Goal: Task Accomplishment & Management: Complete application form

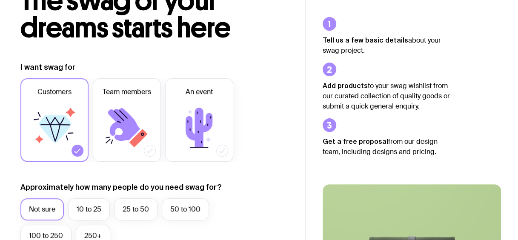
scroll to position [119, 0]
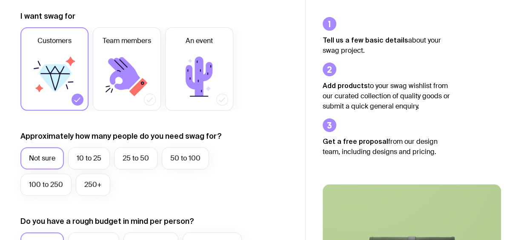
click at [336, 57] on ul "Tell us a few basic details about your swag project. Add products to your swag …" at bounding box center [387, 87] width 128 height 140
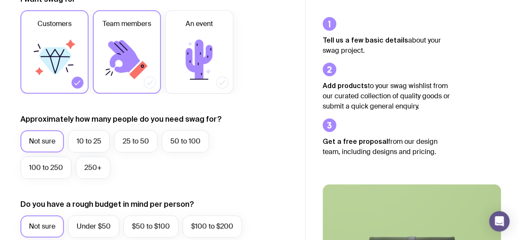
click at [145, 68] on icon at bounding box center [126, 59] width 51 height 51
click at [0, 0] on input "Team members" at bounding box center [0, 0] width 0 height 0
click at [176, 46] on icon at bounding box center [199, 59] width 51 height 51
click at [0, 0] on input "An event" at bounding box center [0, 0] width 0 height 0
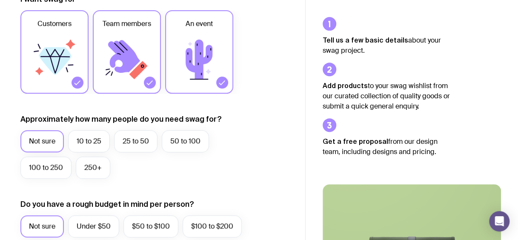
click at [57, 75] on icon at bounding box center [54, 59] width 51 height 51
click at [0, 0] on input "Customers" at bounding box center [0, 0] width 0 height 0
click at [146, 68] on icon at bounding box center [126, 59] width 51 height 51
click at [0, 0] on input "Team members" at bounding box center [0, 0] width 0 height 0
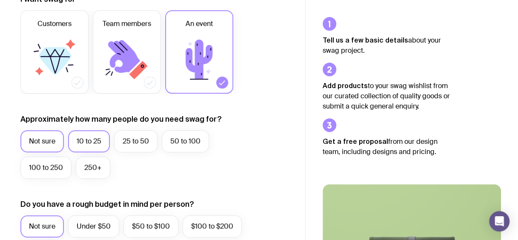
click at [93, 142] on label "10 to 25" at bounding box center [89, 141] width 42 height 22
click at [0, 0] on input "10 to 25" at bounding box center [0, 0] width 0 height 0
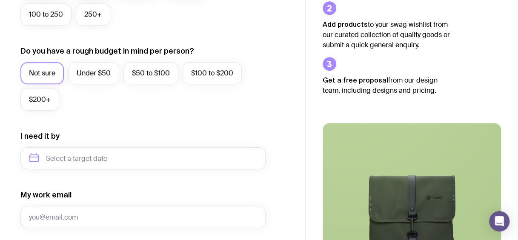
scroll to position [307, 0]
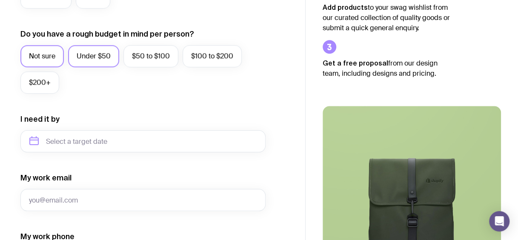
click at [97, 59] on label "Under $50" at bounding box center [93, 56] width 51 height 22
click at [0, 0] on input "Under $50" at bounding box center [0, 0] width 0 height 0
click at [30, 62] on label "Not sure" at bounding box center [41, 56] width 43 height 22
click at [0, 0] on input "Not sure" at bounding box center [0, 0] width 0 height 0
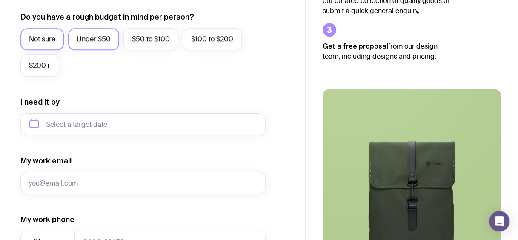
click at [95, 34] on label "Under $50" at bounding box center [93, 39] width 51 height 22
click at [0, 0] on input "Under $50" at bounding box center [0, 0] width 0 height 0
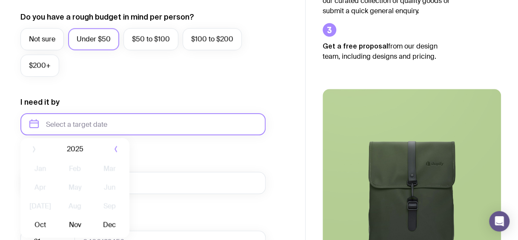
click at [109, 123] on input "text" at bounding box center [142, 124] width 245 height 22
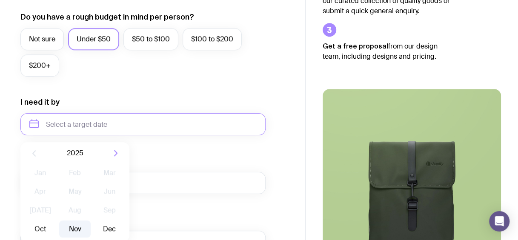
click at [76, 224] on button "Nov" at bounding box center [74, 229] width 31 height 17
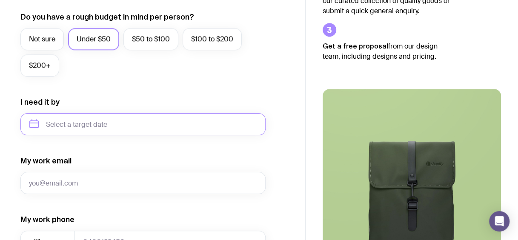
type input "[DATE]"
click at [66, 194] on form "I want swag for Customers Team members An event Approximately how many people d…" at bounding box center [142, 85] width 245 height 556
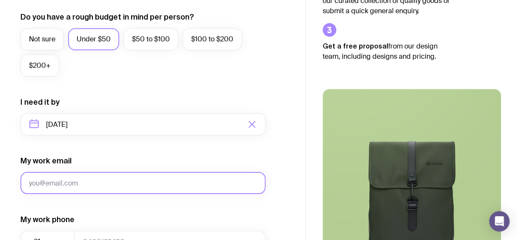
click at [82, 181] on input "My work email" at bounding box center [142, 183] width 245 height 22
type input "[EMAIL_ADDRESS][DOMAIN_NAME][PERSON_NAME]"
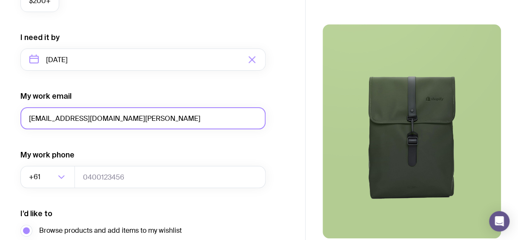
scroll to position [393, 0]
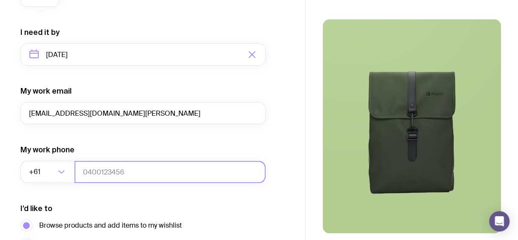
click at [196, 183] on input "tel" at bounding box center [170, 172] width 191 height 22
click at [217, 175] on input "tel" at bounding box center [170, 172] width 191 height 22
type input "2148260331"
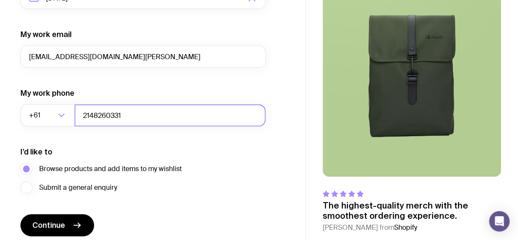
scroll to position [468, 0]
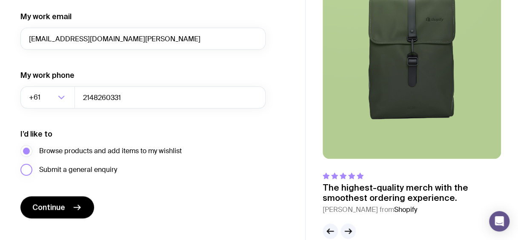
click at [21, 169] on label "Submit a general enquiry" at bounding box center [68, 170] width 97 height 12
click at [0, 0] on input "Submit a general enquiry" at bounding box center [0, 0] width 0 height 0
click at [41, 148] on span "Browse products and add items to my wishlist" at bounding box center [110, 151] width 143 height 10
click at [0, 0] on input "Browse products and add items to my wishlist" at bounding box center [0, 0] width 0 height 0
click at [70, 214] on button "Continue" at bounding box center [57, 207] width 74 height 22
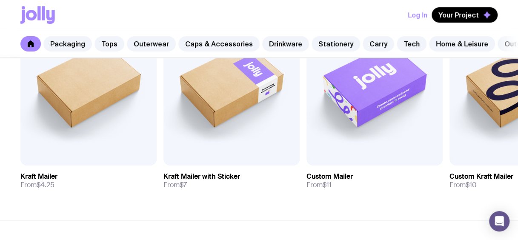
scroll to position [197, 0]
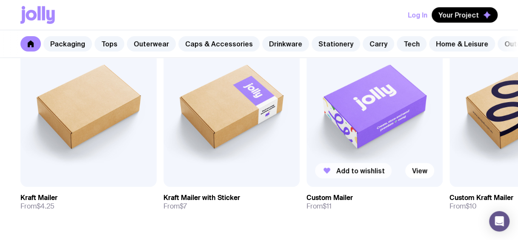
click at [354, 175] on span "Add to wishlist" at bounding box center [360, 170] width 49 height 9
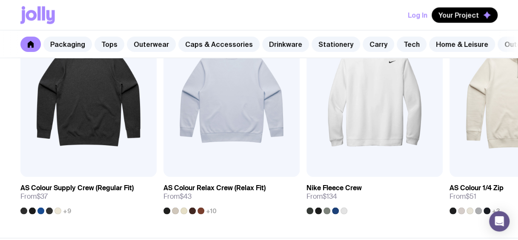
scroll to position [734, 0]
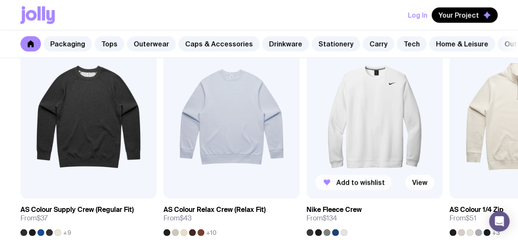
click at [345, 181] on button "Add to wishlist" at bounding box center [353, 182] width 77 height 15
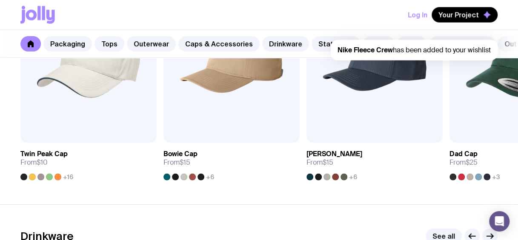
scroll to position [1030, 0]
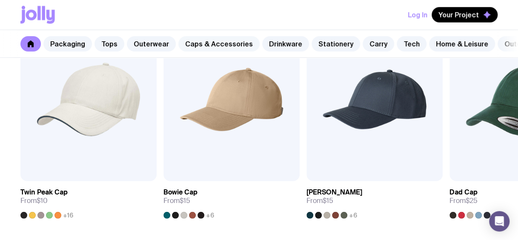
click at [216, 44] on link "Caps & Accessories" at bounding box center [218, 43] width 81 height 15
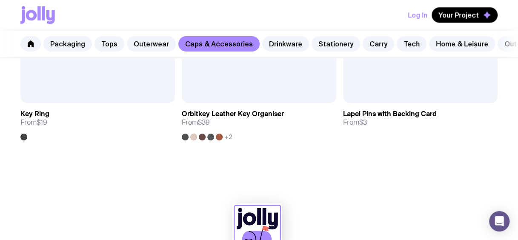
scroll to position [2106, 0]
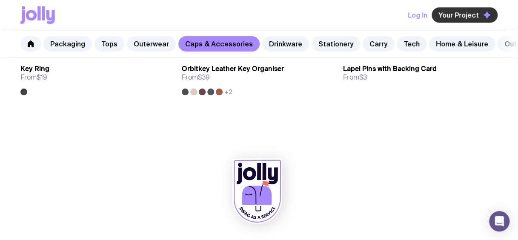
click at [479, 13] on button "Your Project" at bounding box center [465, 14] width 66 height 15
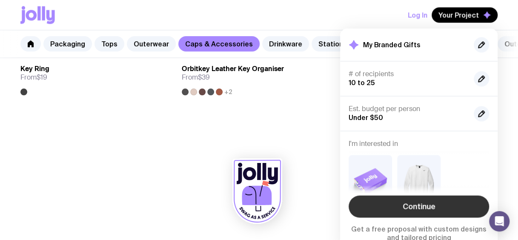
scroll to position [18, 0]
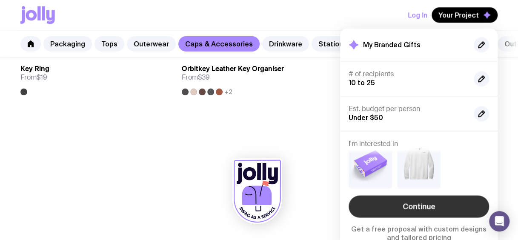
click at [432, 207] on link "Continue" at bounding box center [419, 206] width 141 height 22
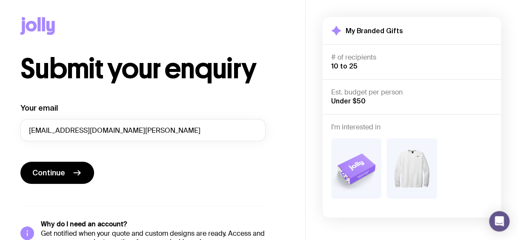
drag, startPoint x: 536, startPoint y: 177, endPoint x: 536, endPoint y: 182, distance: 5.2
click at [518, 182] on html "Submit your enquiry Your email [EMAIL_ADDRESS][DOMAIN_NAME][PERSON_NAME] Contin…" at bounding box center [259, 120] width 518 height 240
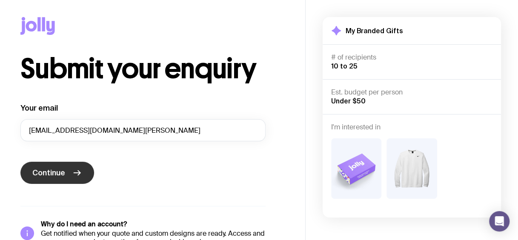
click at [73, 173] on icon "submit" at bounding box center [77, 173] width 10 height 10
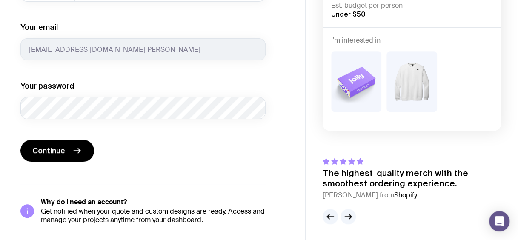
scroll to position [199, 0]
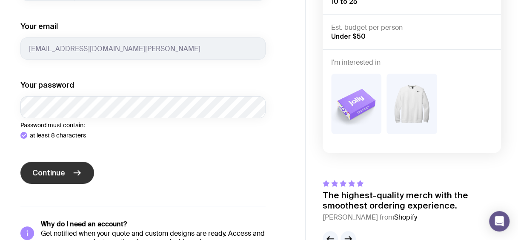
click at [70, 215] on div "Your name Required Your phone (optional) +61 Loading... 2148260331 Your email […" at bounding box center [142, 75] width 245 height 343
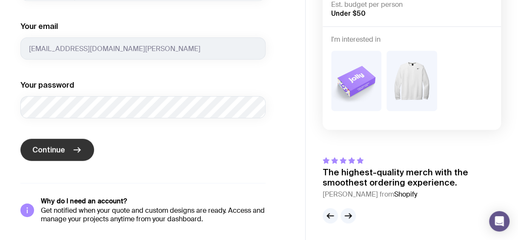
click at [81, 155] on button "Continue" at bounding box center [57, 150] width 74 height 22
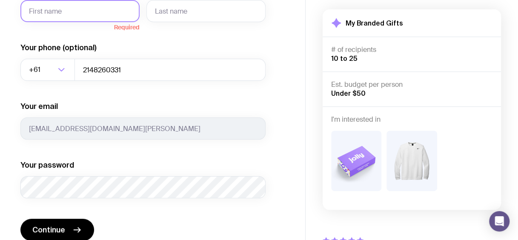
click at [90, 13] on input "Your name" at bounding box center [79, 11] width 119 height 22
type input "[PERSON_NAME]"
type input "Irvine"
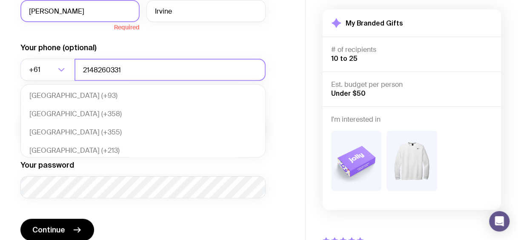
scroll to position [184, 0]
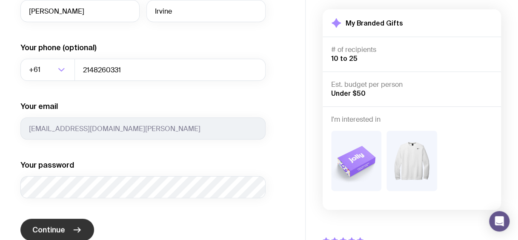
click at [72, 220] on button "Continue" at bounding box center [57, 230] width 74 height 22
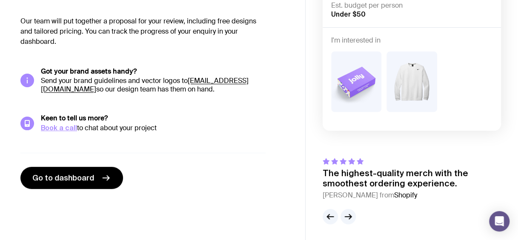
scroll to position [70, 0]
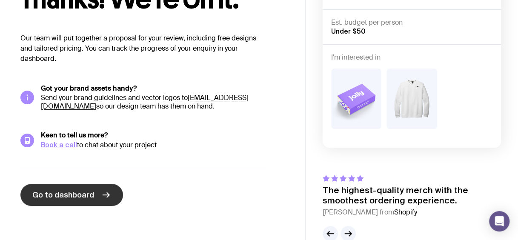
click at [80, 198] on span "Go to dashboard" at bounding box center [63, 195] width 62 height 10
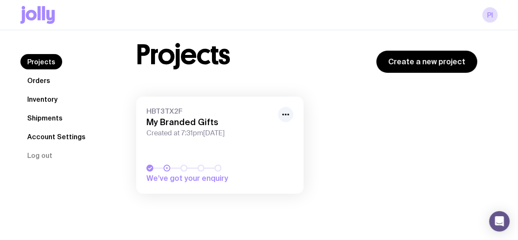
scroll to position [30, 0]
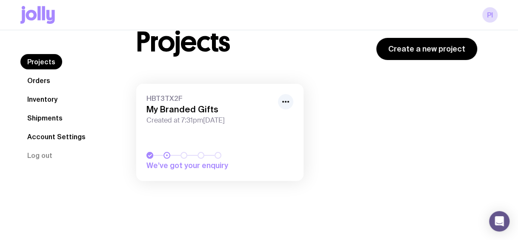
click at [169, 155] on div at bounding box center [166, 155] width 7 height 7
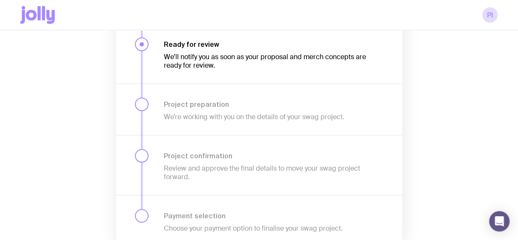
scroll to position [193, 0]
